Goal: Find specific page/section: Find specific page/section

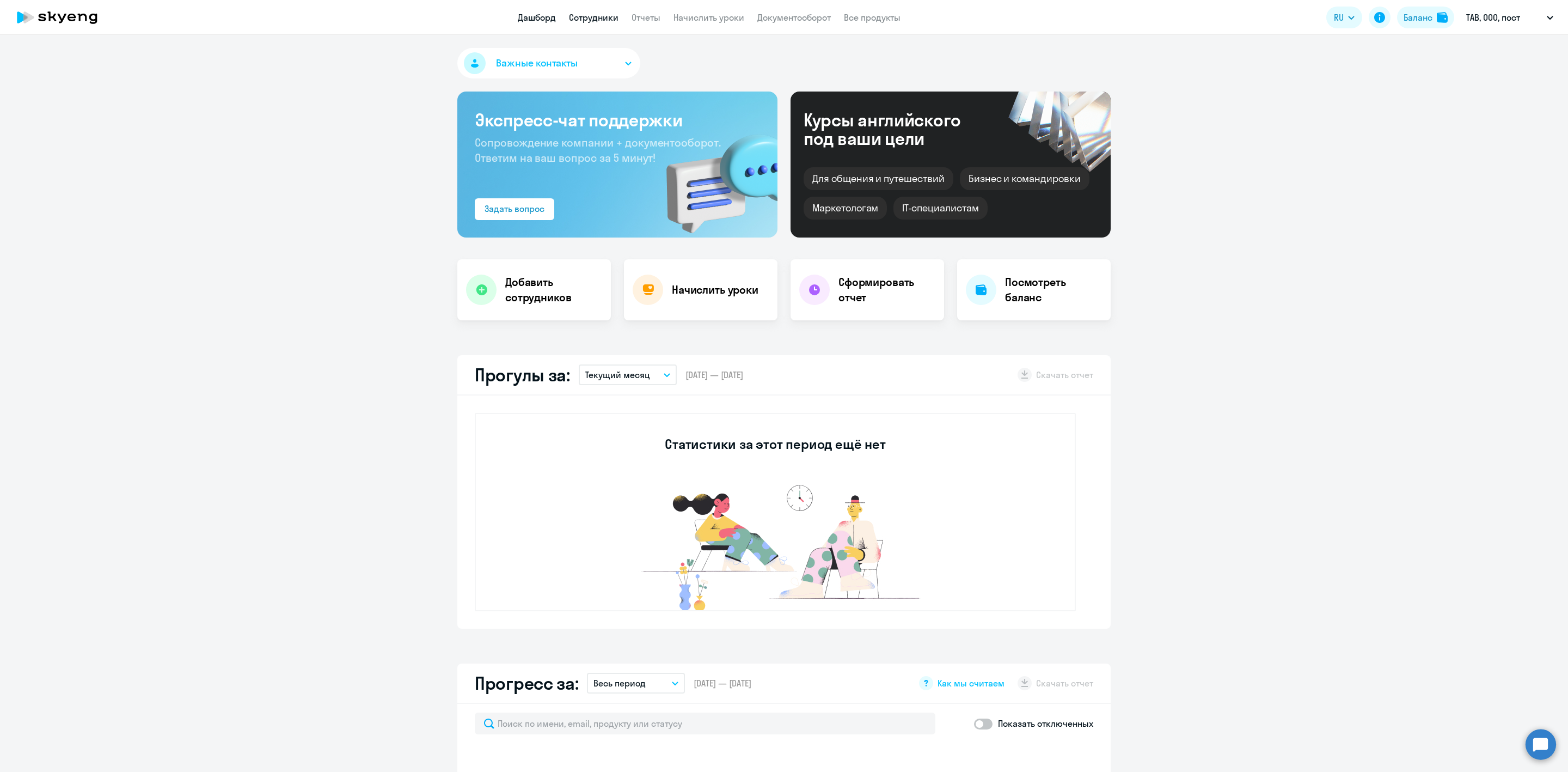
drag, startPoint x: 0, startPoint y: 0, endPoint x: 597, endPoint y: 18, distance: 597.3
click at [597, 18] on link "Сотрудники" at bounding box center [594, 18] width 49 height 11
select select "30"
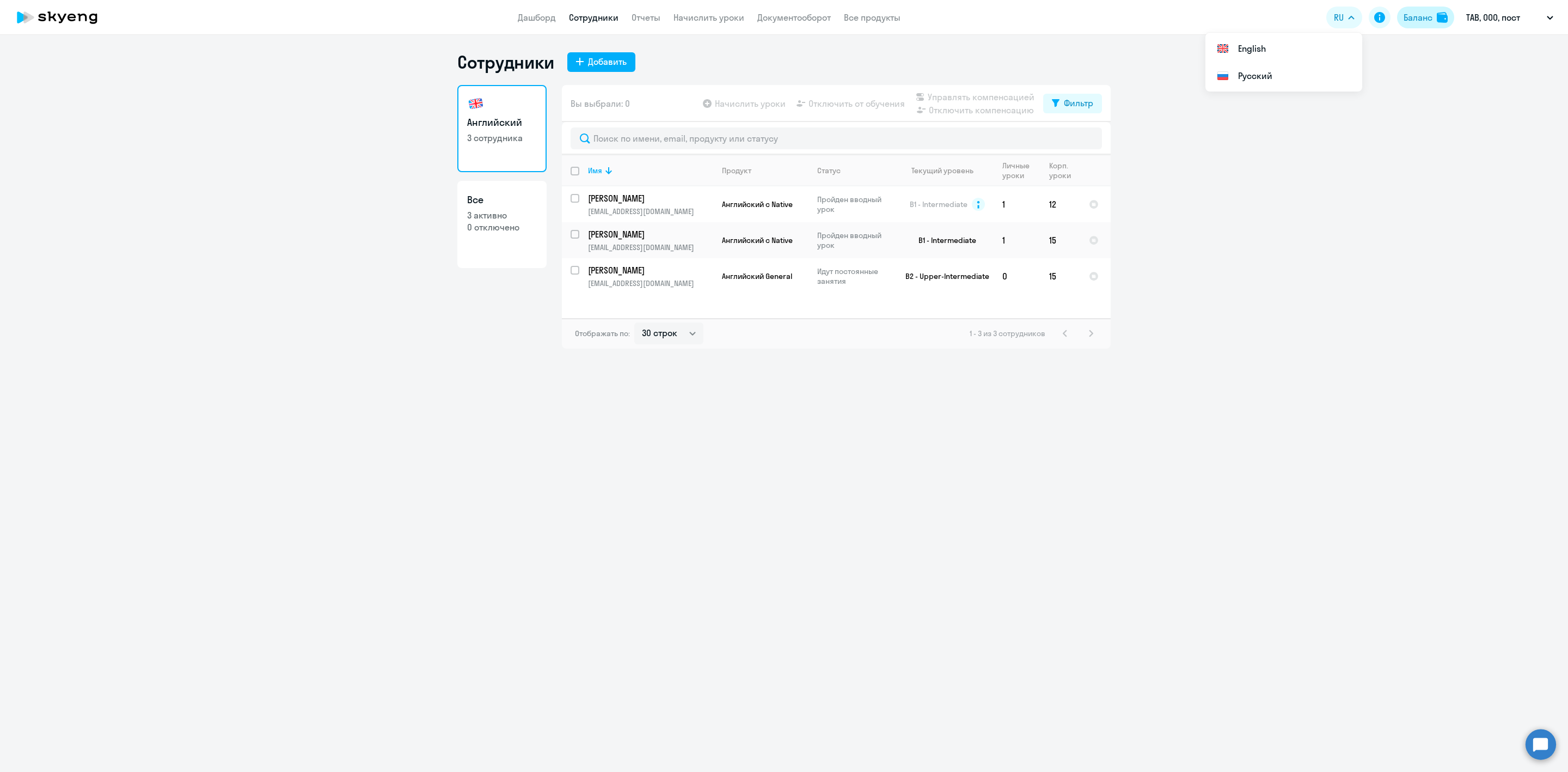
click at [1408, 17] on div "Баланс" at bounding box center [1418, 17] width 29 height 13
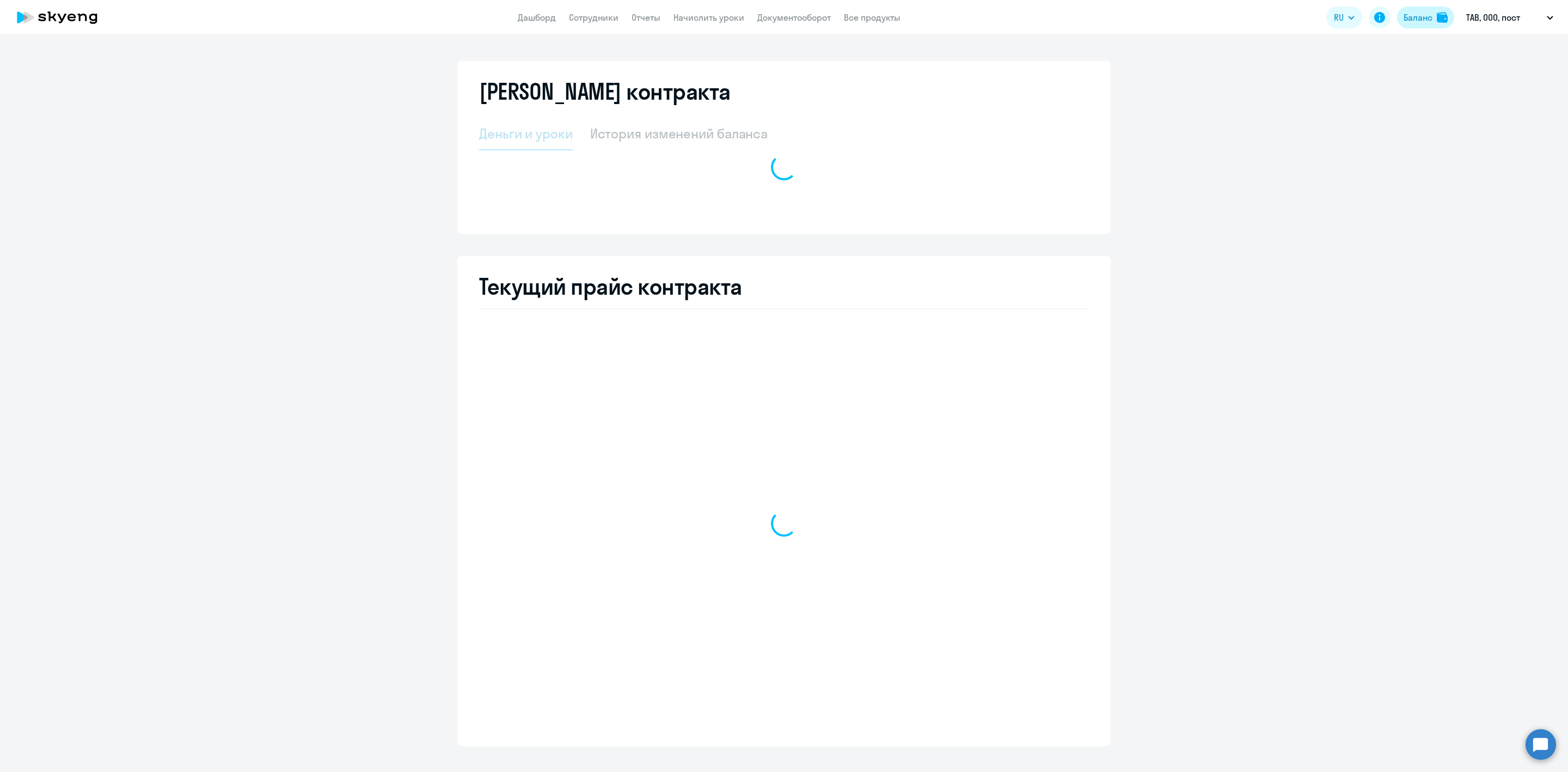
select select "english_adult_not_native_speaker"
